Goal: Task Accomplishment & Management: Manage account settings

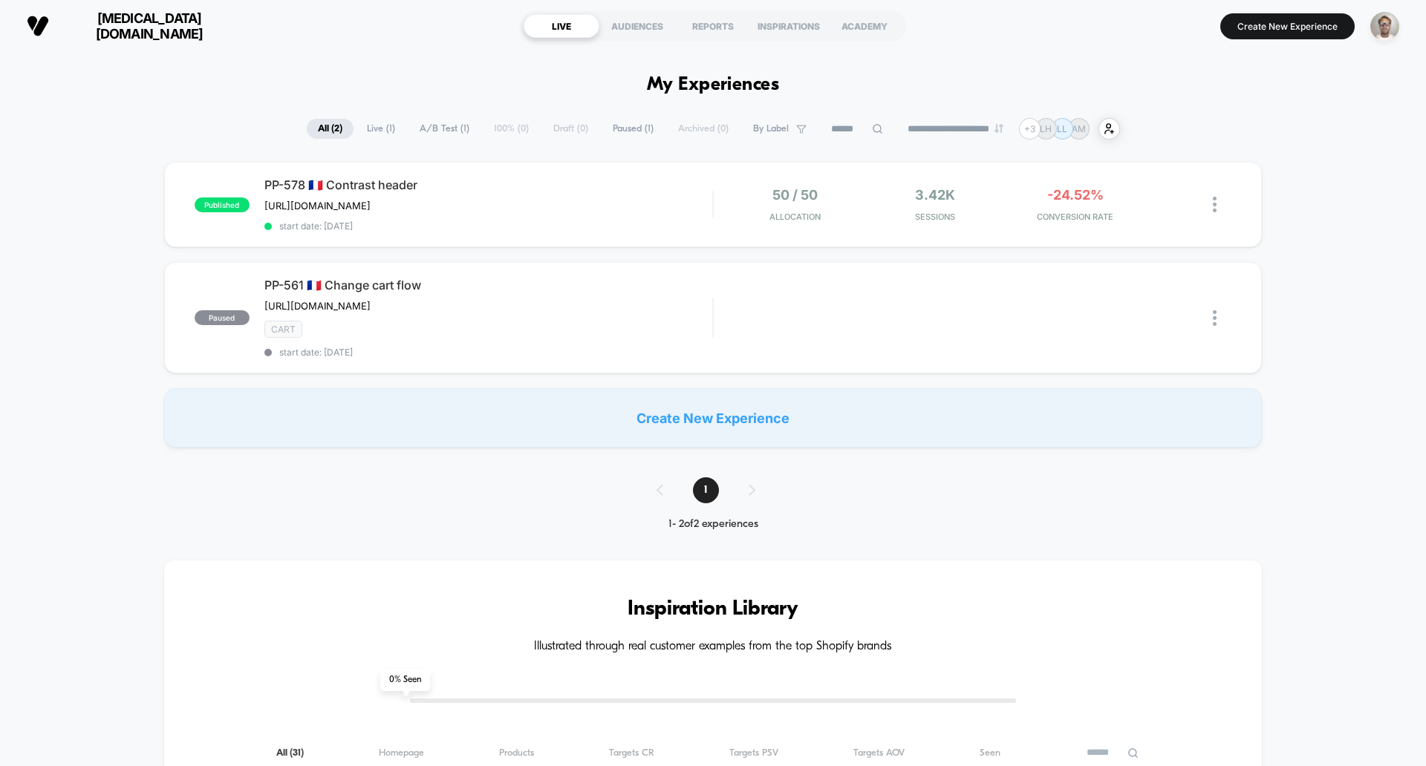
click at [137, 29] on span "[MEDICAL_DATA][DOMAIN_NAME]" at bounding box center [149, 25] width 178 height 31
click at [135, 27] on span "[MEDICAL_DATA][DOMAIN_NAME]" at bounding box center [149, 25] width 178 height 31
click at [1381, 27] on img "button" at bounding box center [1384, 26] width 29 height 29
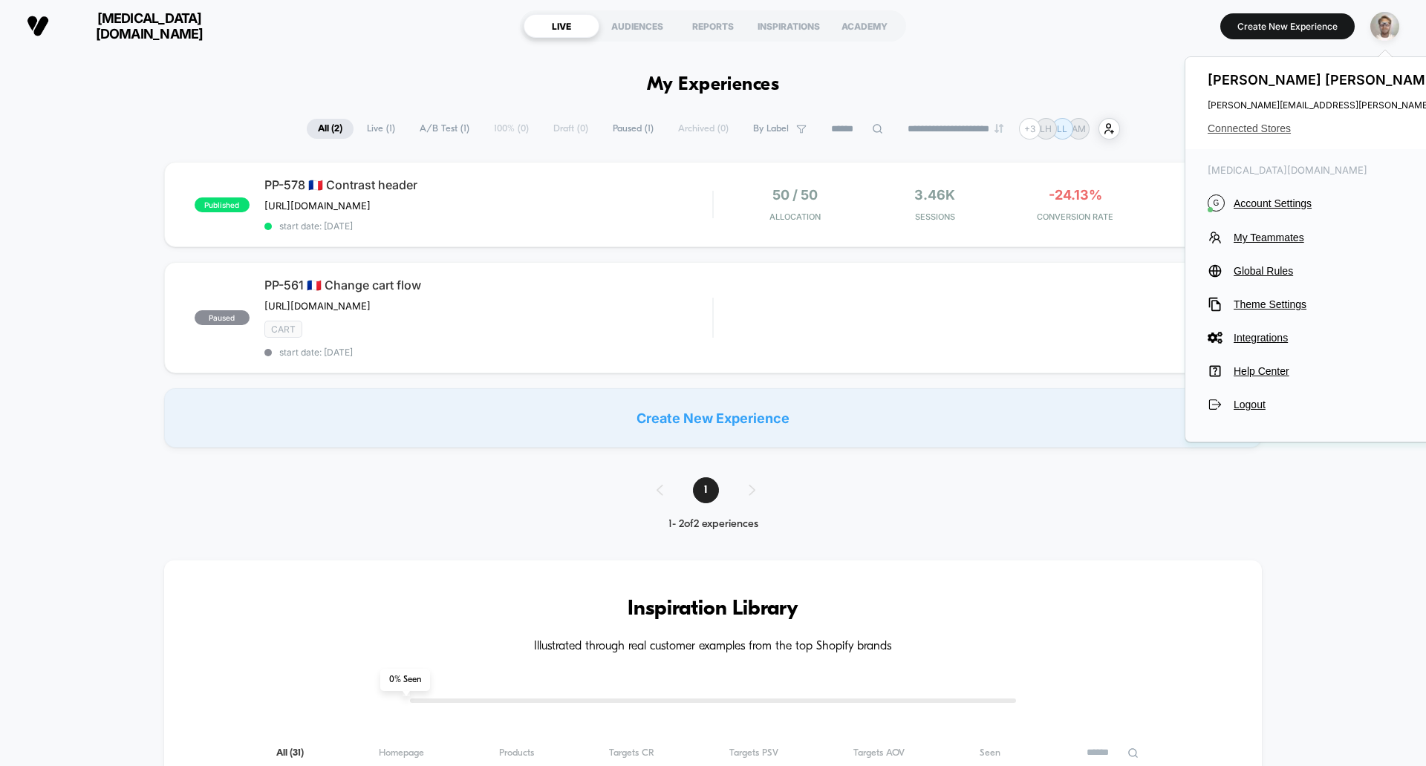
click at [1264, 130] on span "Connected Stores" at bounding box center [1391, 129] width 368 height 12
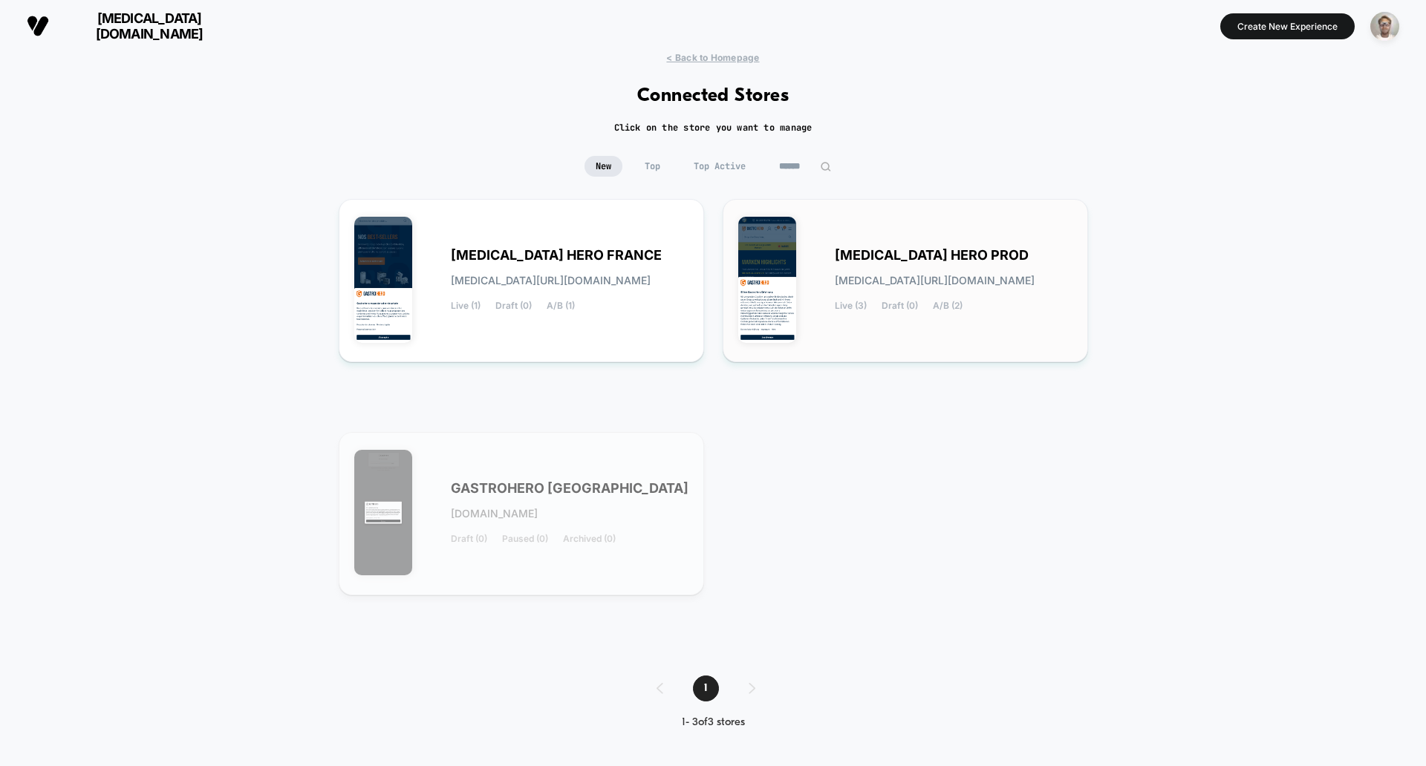
click at [894, 250] on span "[MEDICAL_DATA] HERO PROD" at bounding box center [932, 255] width 194 height 10
